Goal: Navigation & Orientation: Find specific page/section

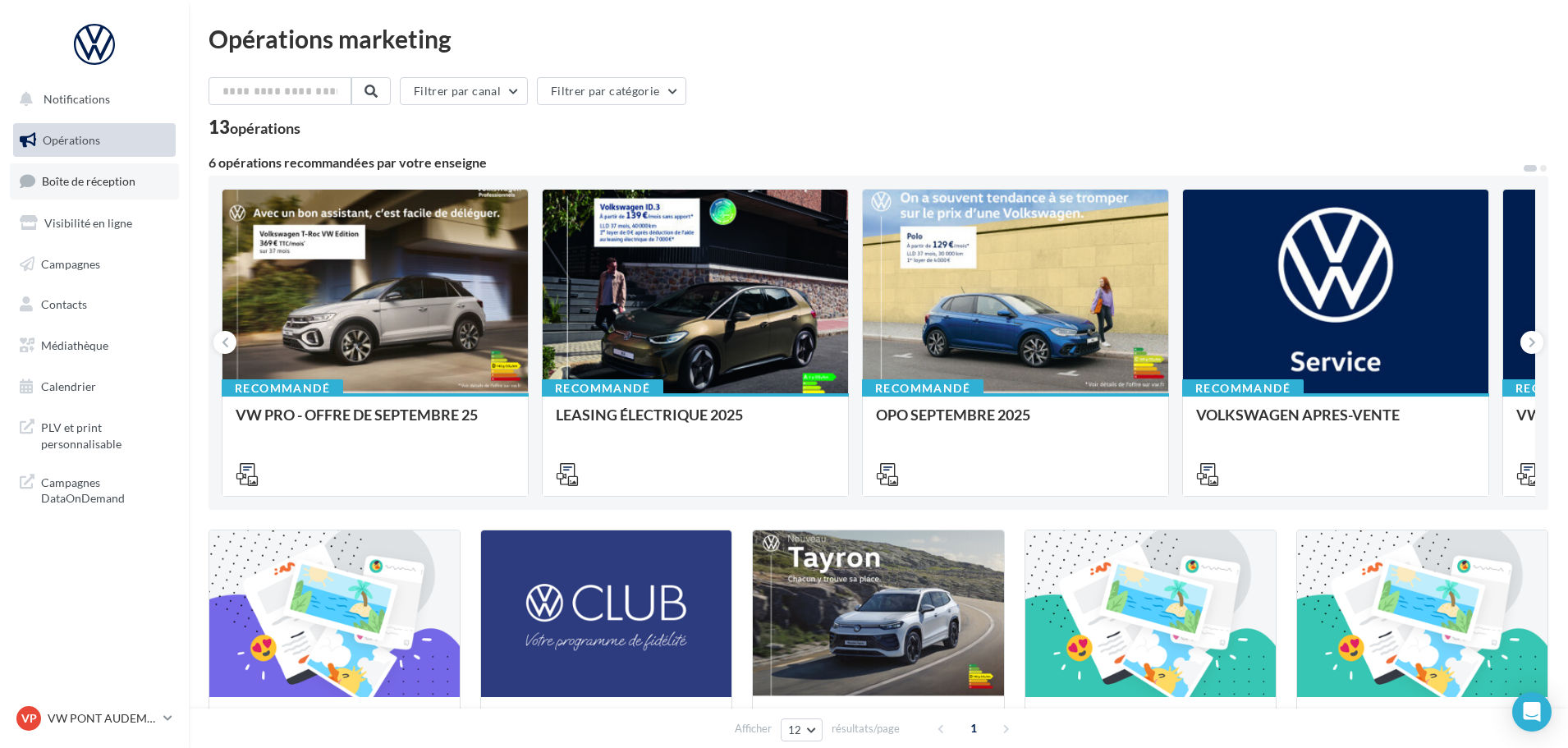
click at [90, 186] on span "Boîte de réception" at bounding box center [89, 181] width 94 height 14
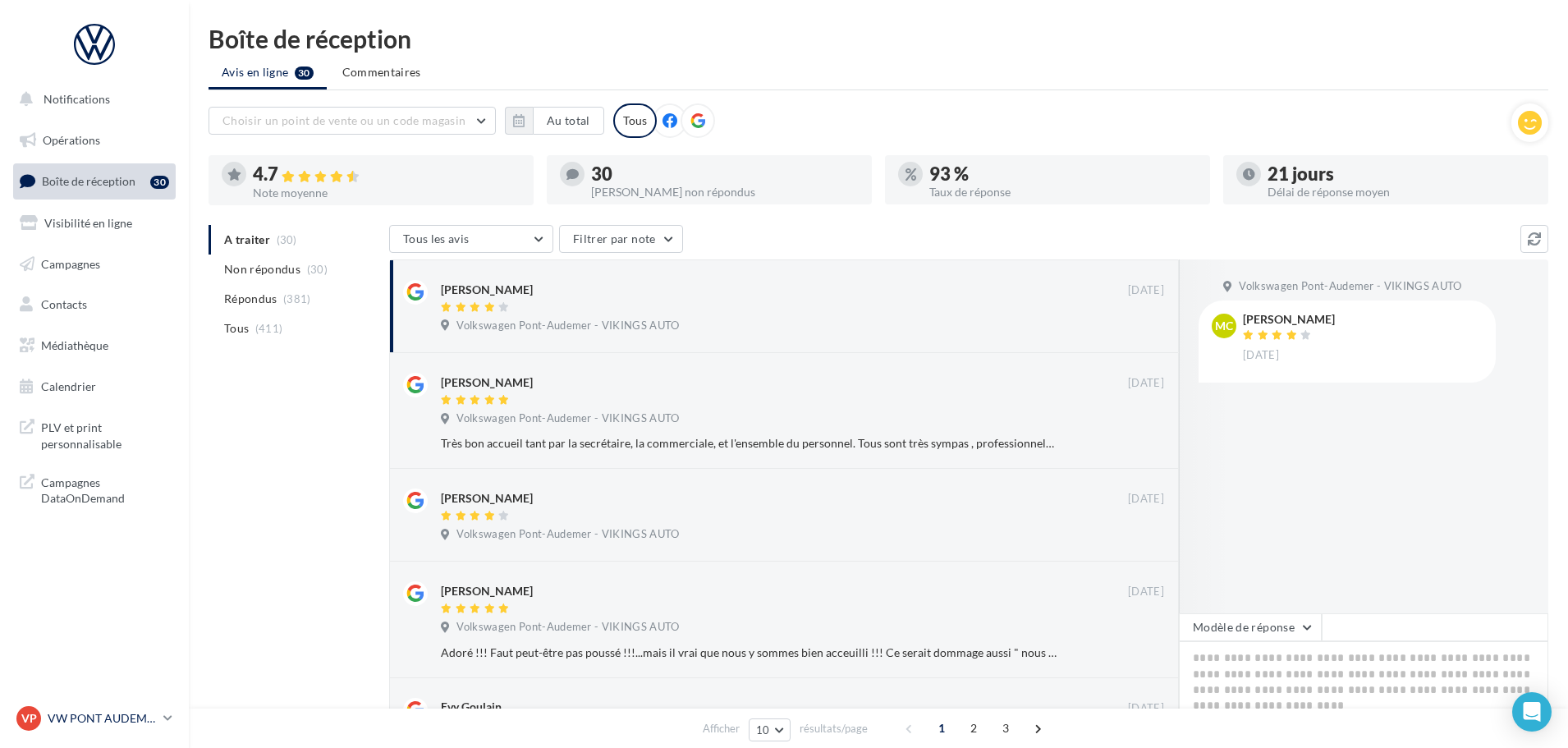
click at [107, 719] on p "VW PONT AUDEMER" at bounding box center [102, 718] width 109 height 16
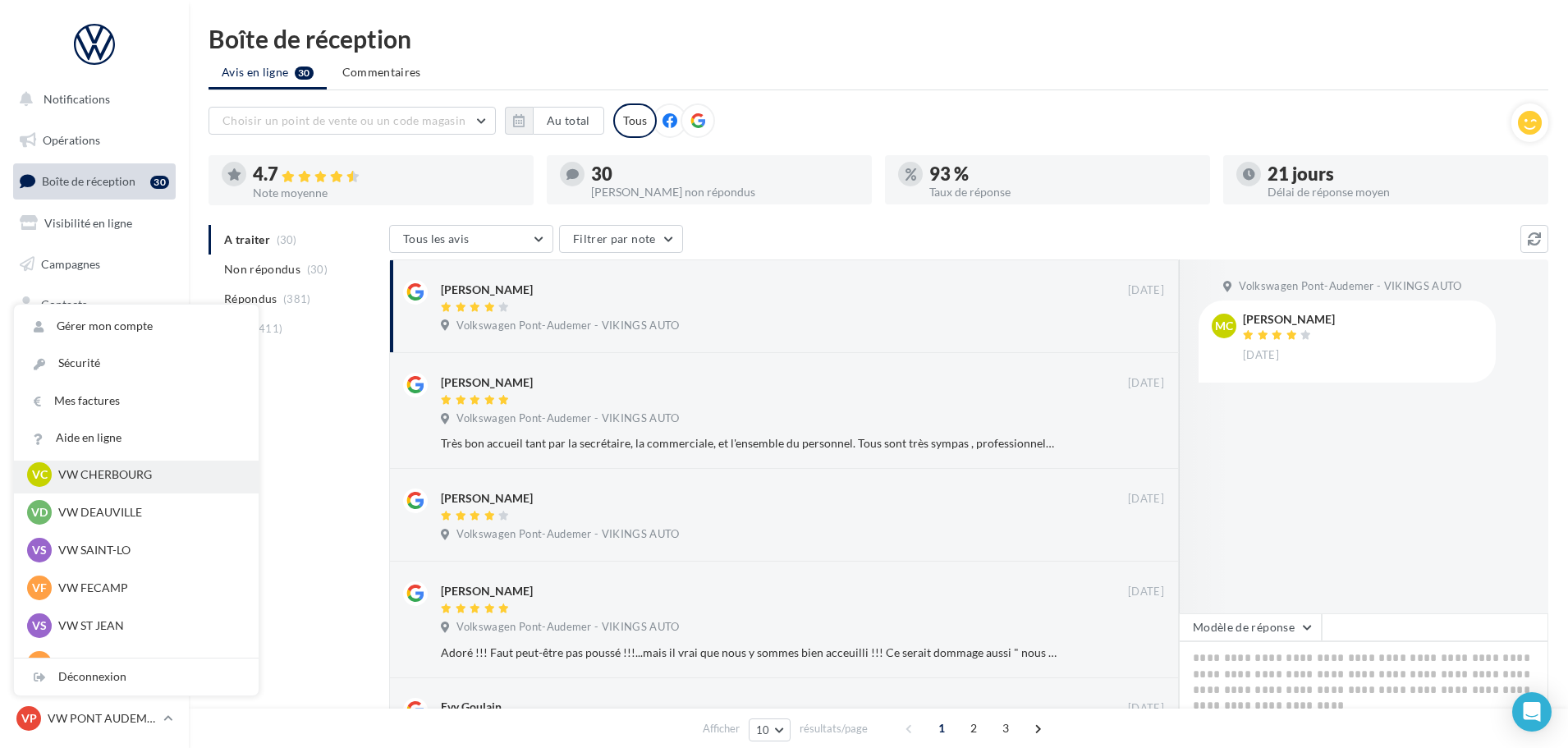
scroll to position [165, 0]
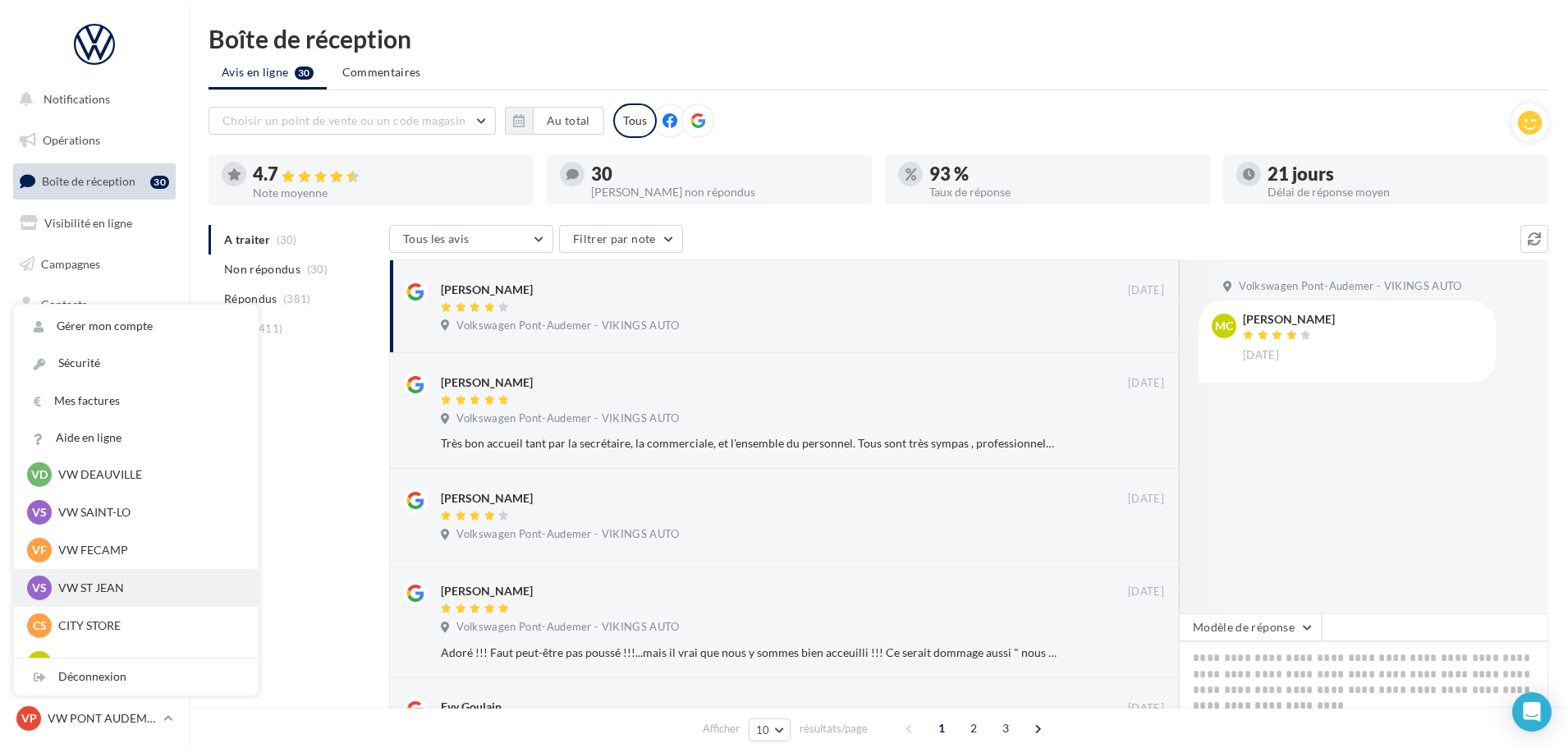
click at [135, 590] on p "VW ST JEAN" at bounding box center [148, 588] width 181 height 16
